Goal: Task Accomplishment & Management: Manage account settings

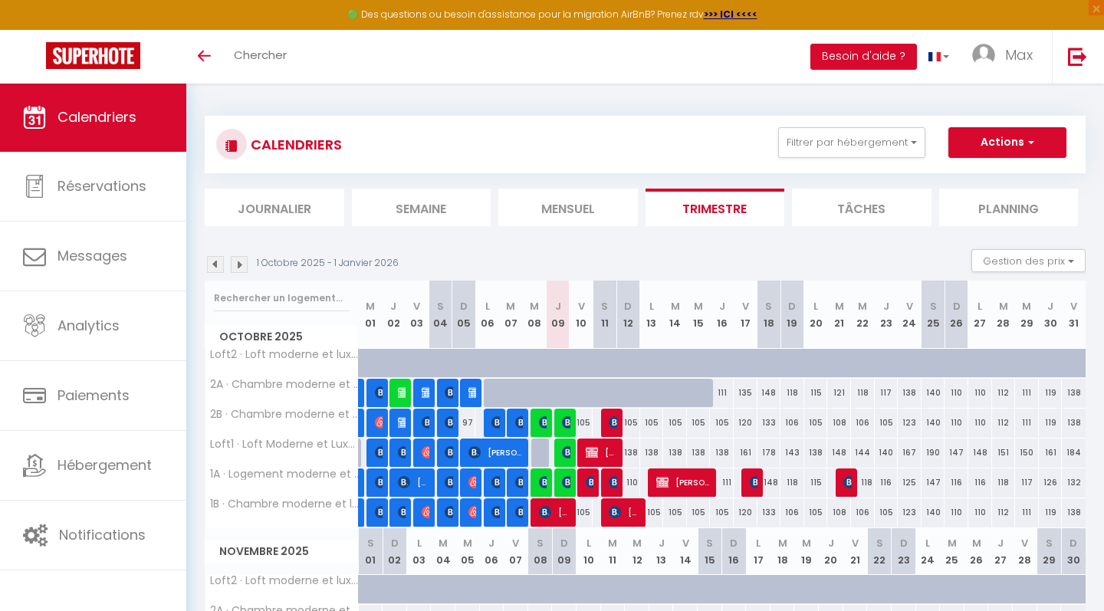
click at [540, 449] on div at bounding box center [543, 453] width 24 height 29
type input "138"
type input "Mer 08 Octobre 2025"
type input "Jeu 09 Octobre 2025"
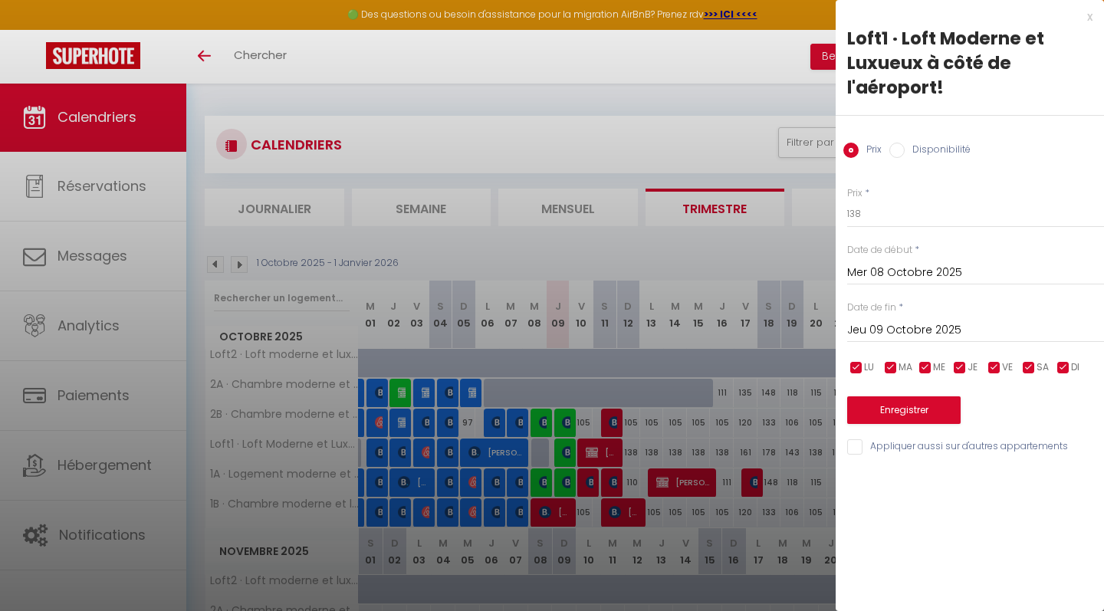
click at [894, 152] on input "Disponibilité" at bounding box center [896, 150] width 15 height 15
radio input "true"
radio input "false"
click at [893, 408] on button "Enregistrer" at bounding box center [903, 412] width 113 height 28
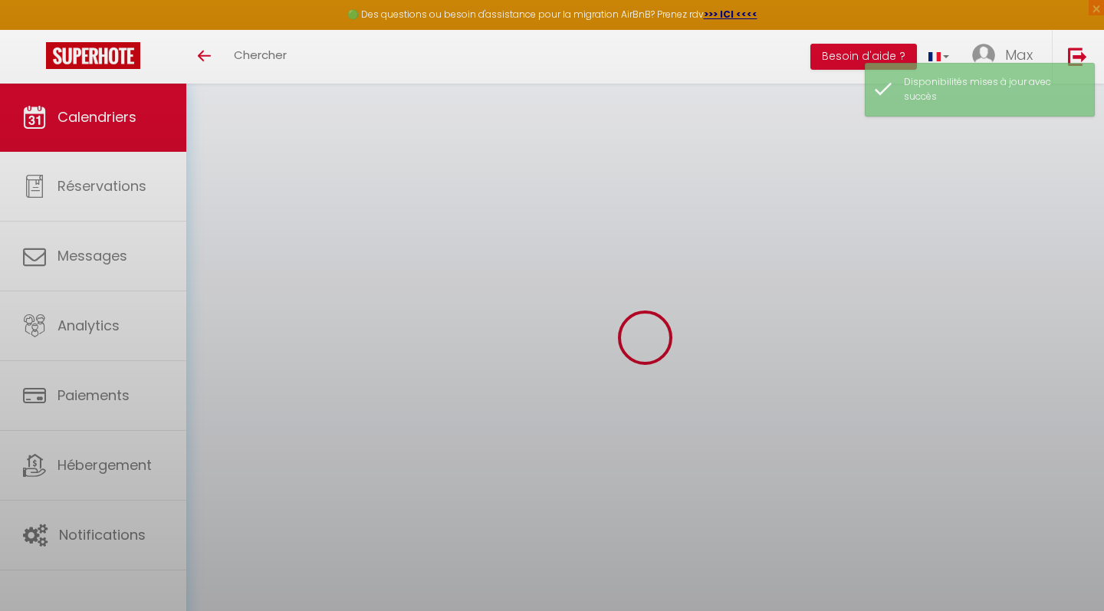
select select
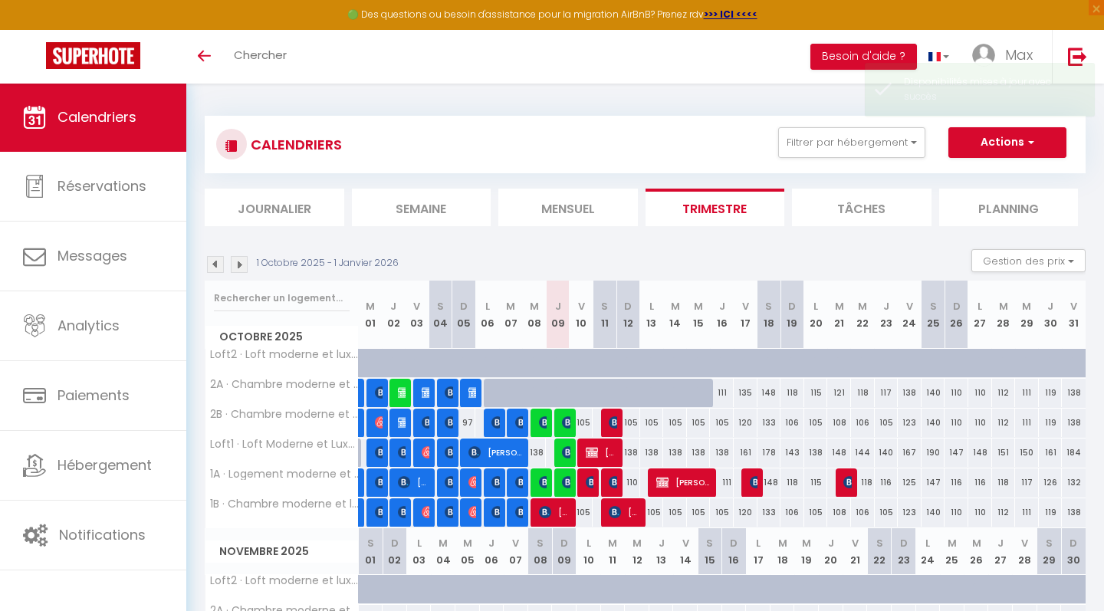
click at [566, 448] on img at bounding box center [568, 452] width 12 height 12
select select "OK"
select select "0"
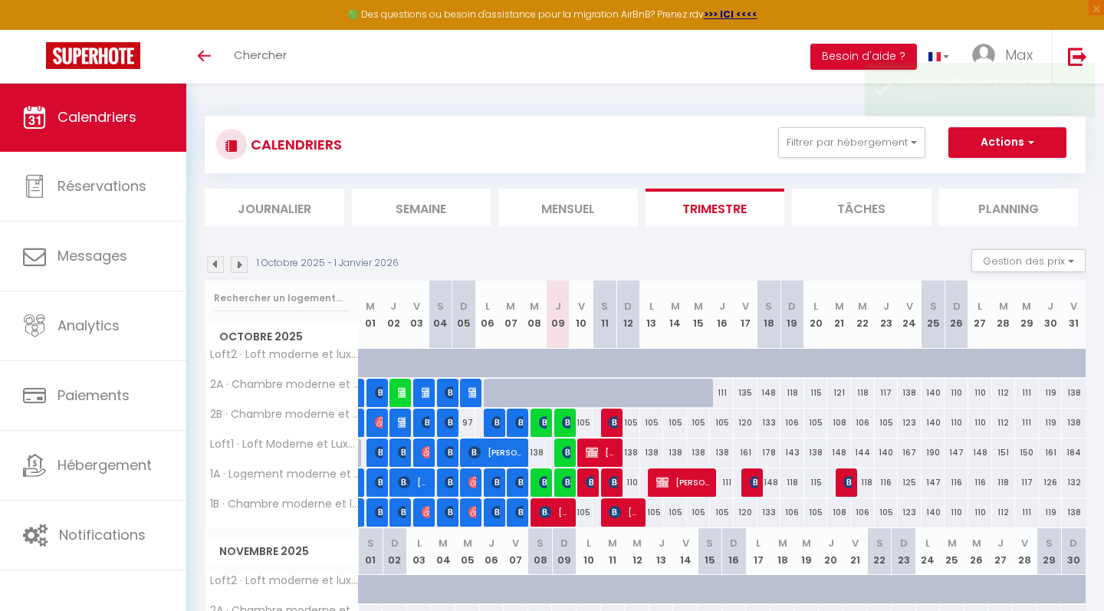
select select "1"
select select
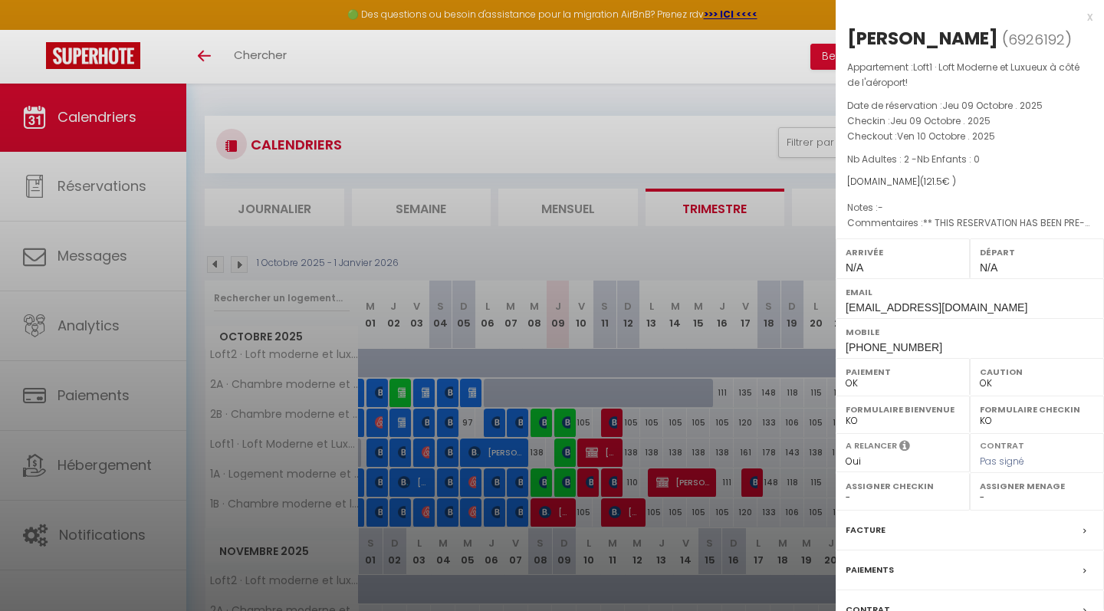
click at [1089, 16] on div "x" at bounding box center [964, 17] width 257 height 18
